Goal: Navigation & Orientation: Find specific page/section

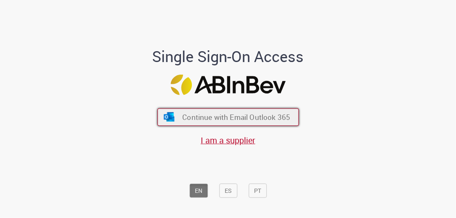
click at [244, 118] on span "Continue with Email Outlook 365" at bounding box center [236, 117] width 108 height 10
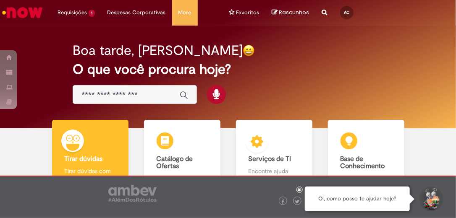
scroll to position [63, 0]
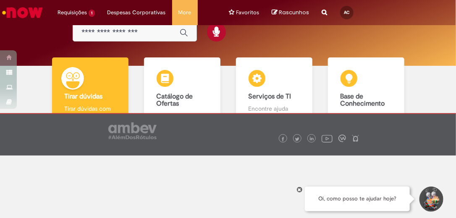
click at [300, 191] on icon at bounding box center [299, 190] width 3 height 4
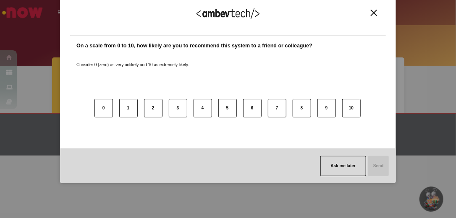
click at [372, 13] on img "Close" at bounding box center [373, 13] width 6 height 6
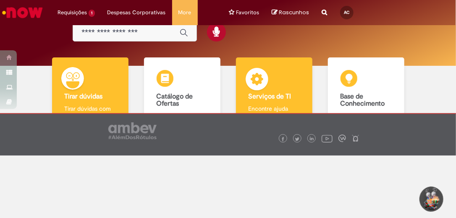
click at [248, 93] on b "Serviços de TI" at bounding box center [269, 96] width 43 height 8
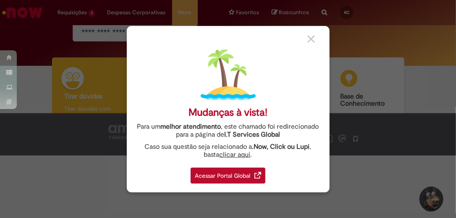
click at [241, 170] on div "Acessar Portal Global" at bounding box center [227, 176] width 75 height 16
